Goal: Information Seeking & Learning: Learn about a topic

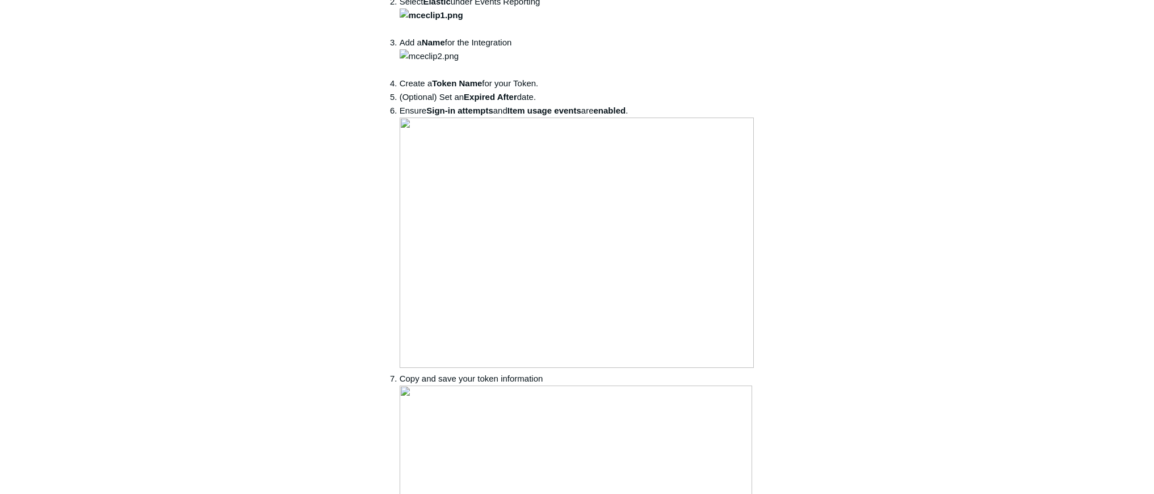
scroll to position [1462, 0]
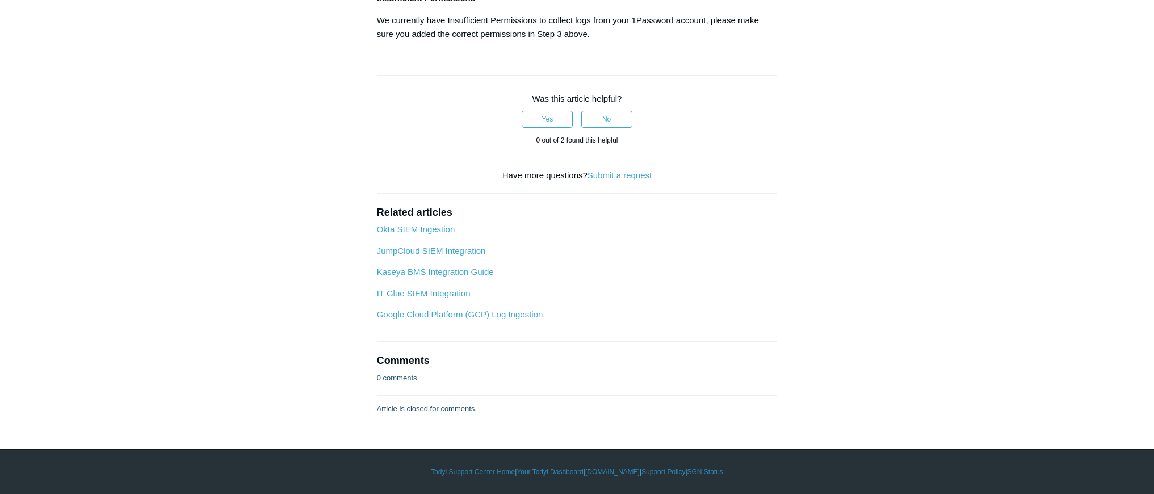
scroll to position [4023, 0]
